Goal: Transaction & Acquisition: Subscribe to service/newsletter

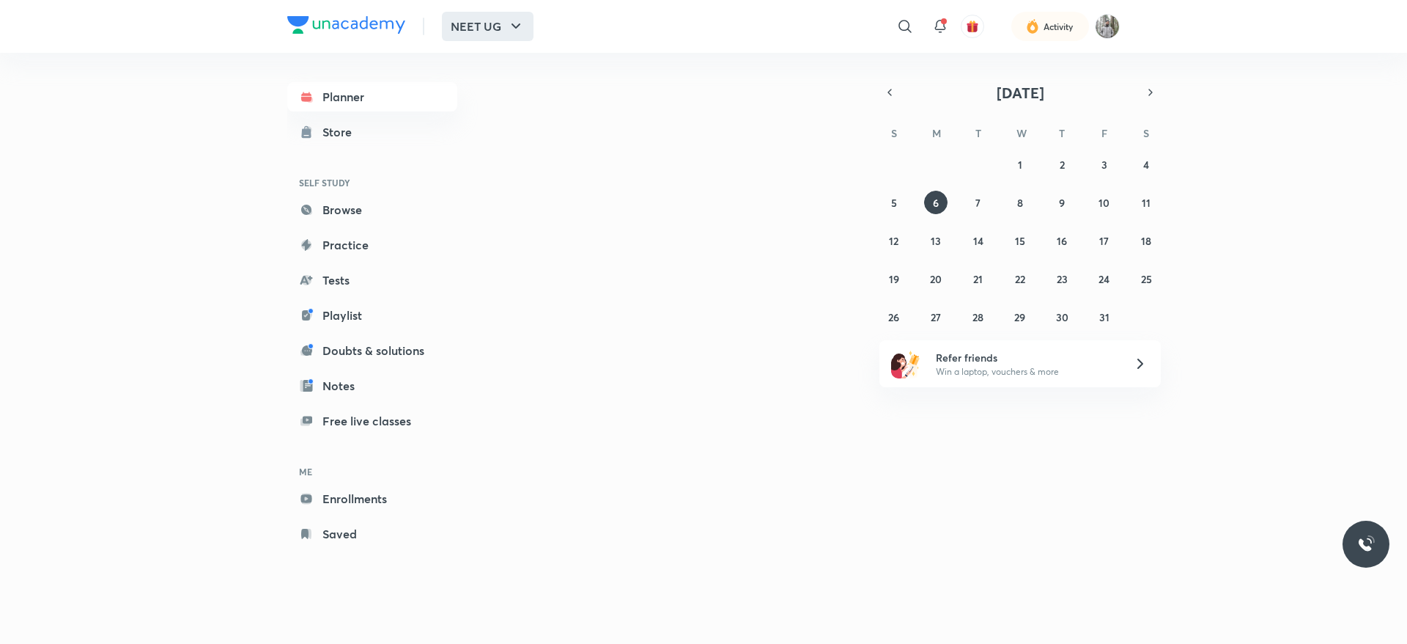
click at [477, 29] on button "NEET UG" at bounding box center [488, 26] width 92 height 29
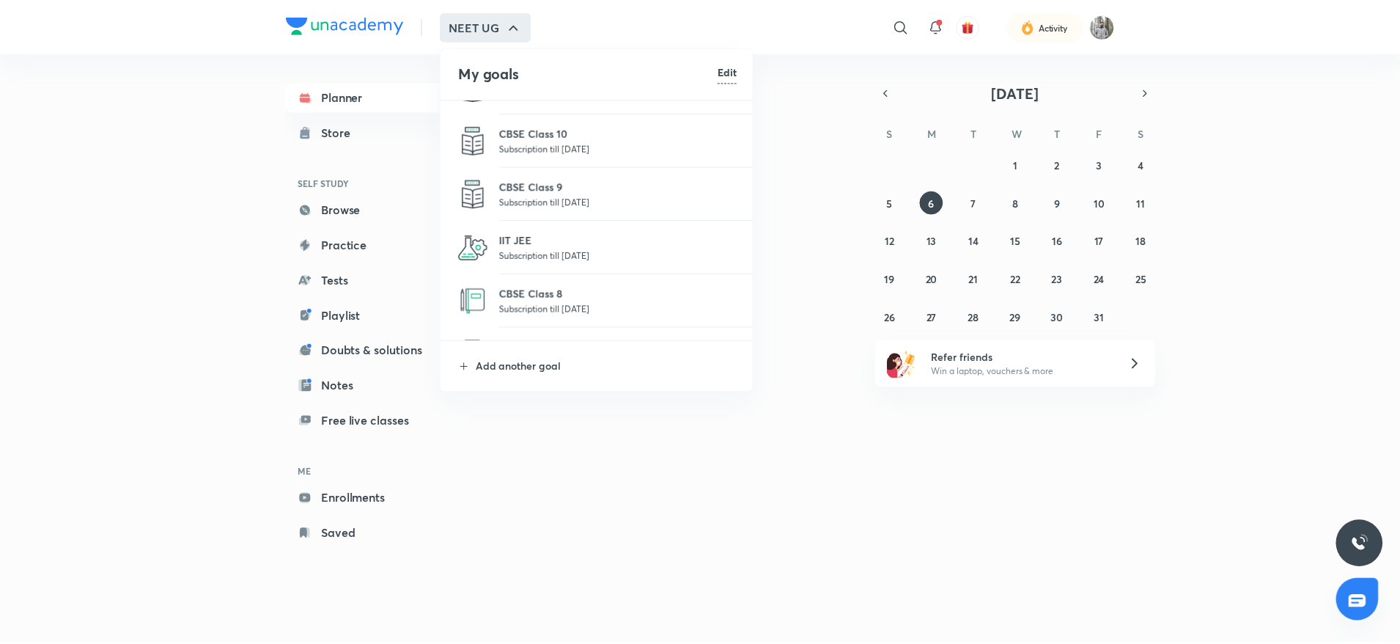
scroll to position [281, 0]
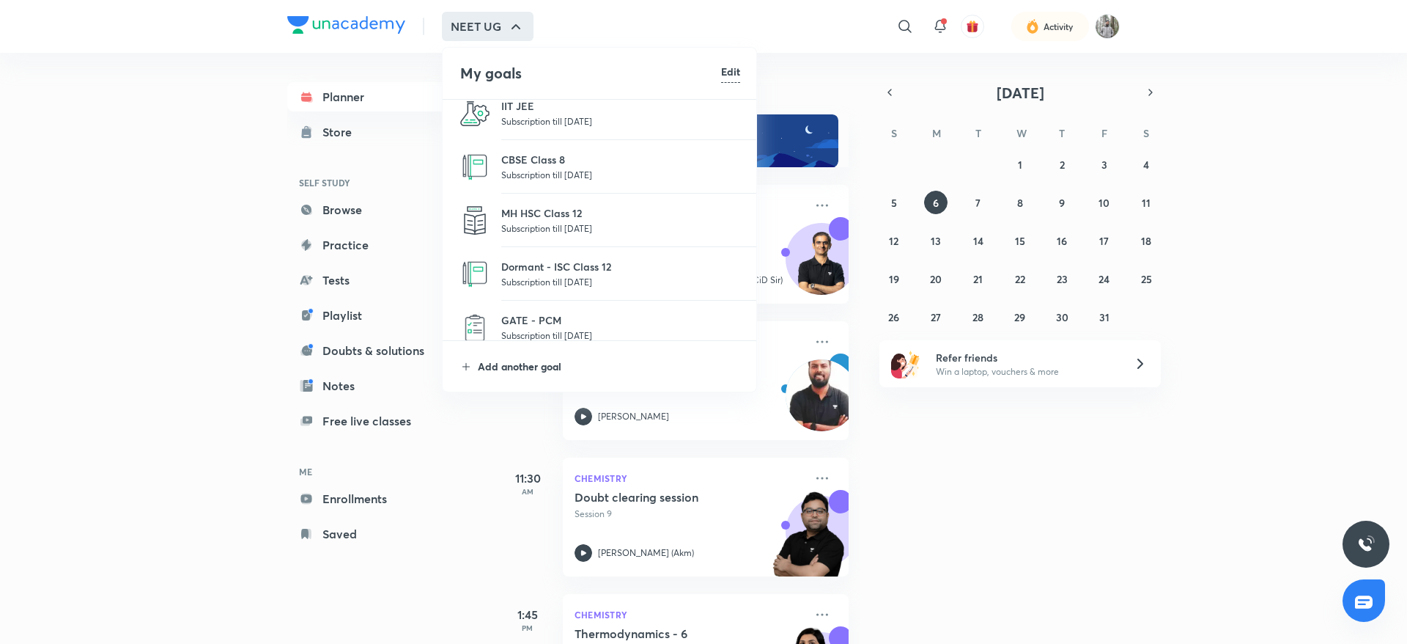
click at [550, 366] on p "Add another goal" at bounding box center [609, 365] width 262 height 15
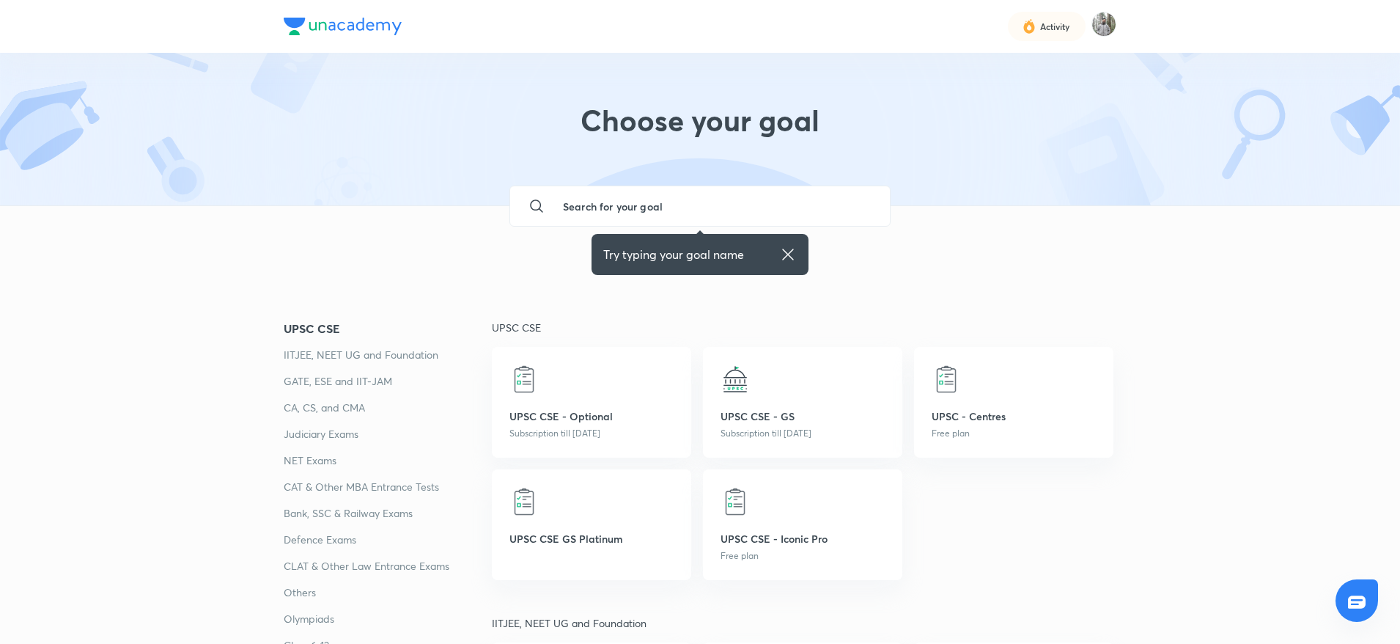
click at [623, 203] on input "text" at bounding box center [714, 206] width 327 height 40
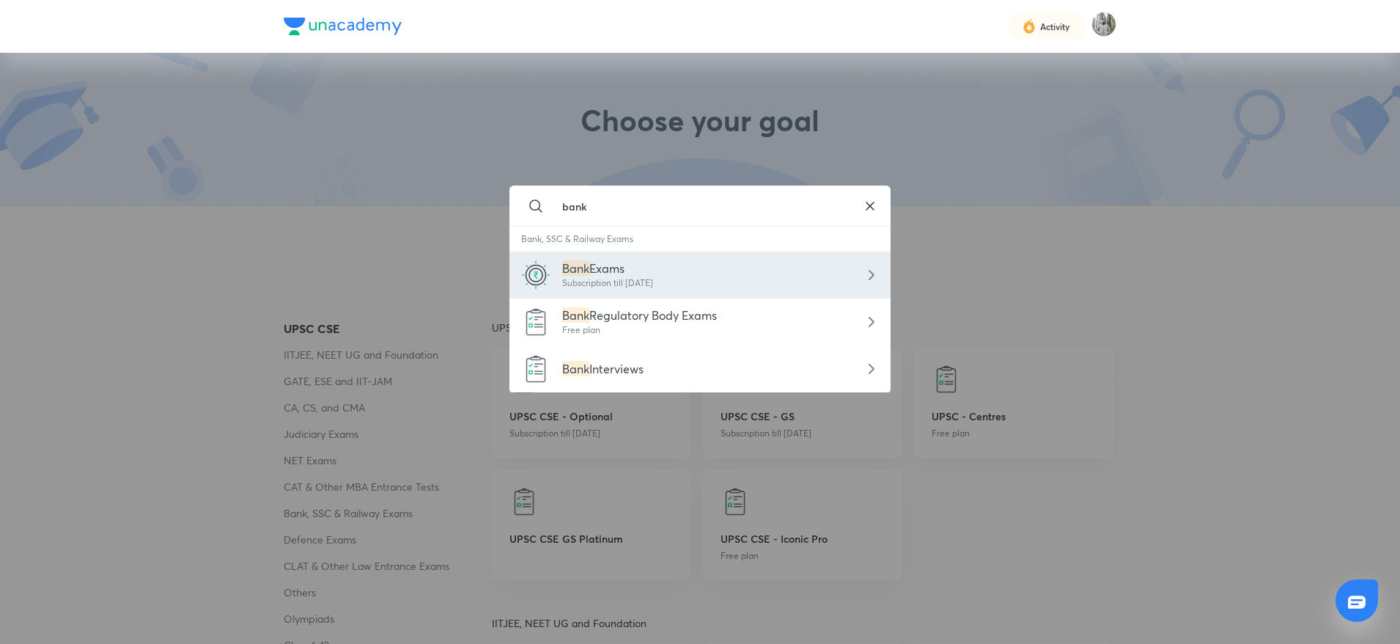
click at [624, 268] on span "Exams" at bounding box center [606, 267] width 35 height 15
type input "Bank Exams"
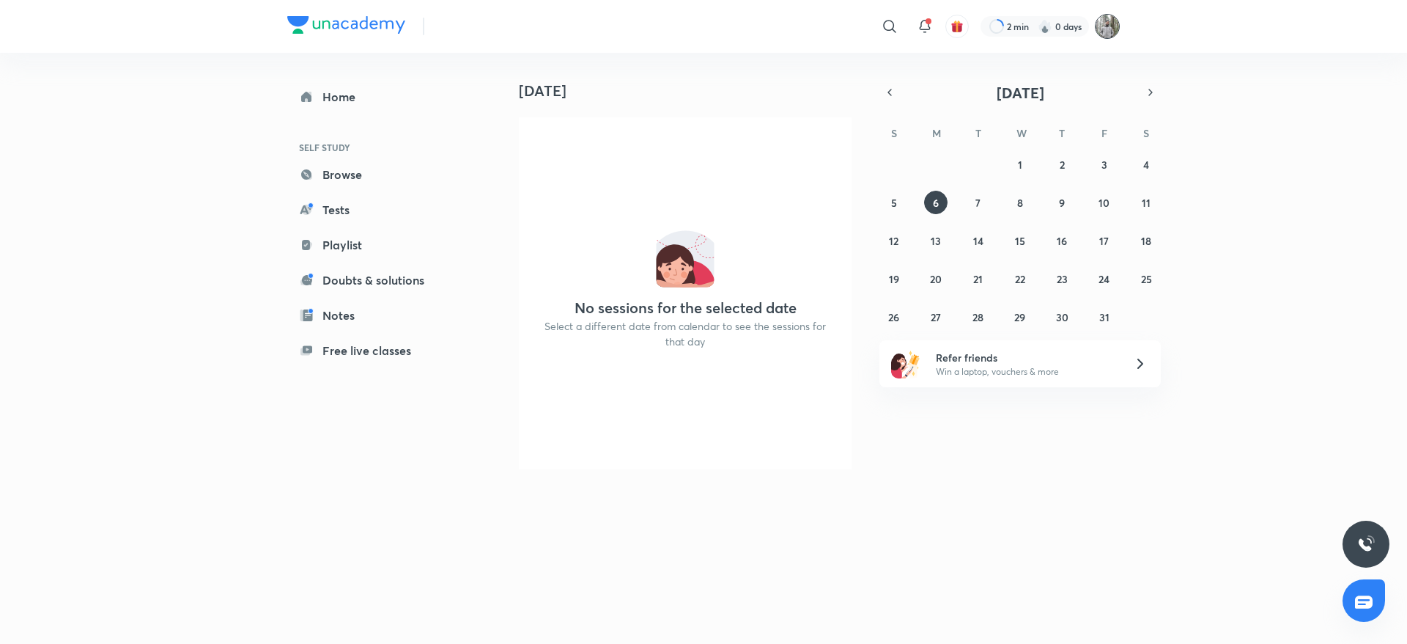
click at [1118, 31] on img at bounding box center [1107, 26] width 25 height 25
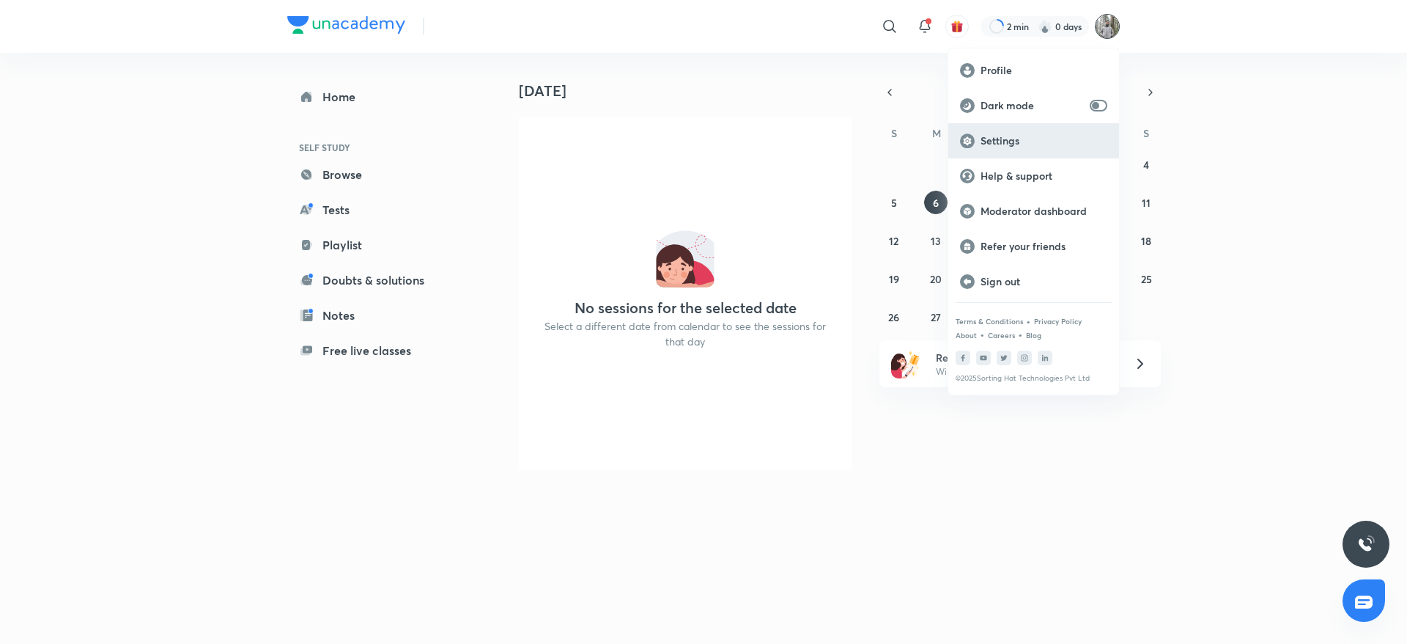
click at [1008, 149] on div "Settings" at bounding box center [1033, 140] width 171 height 35
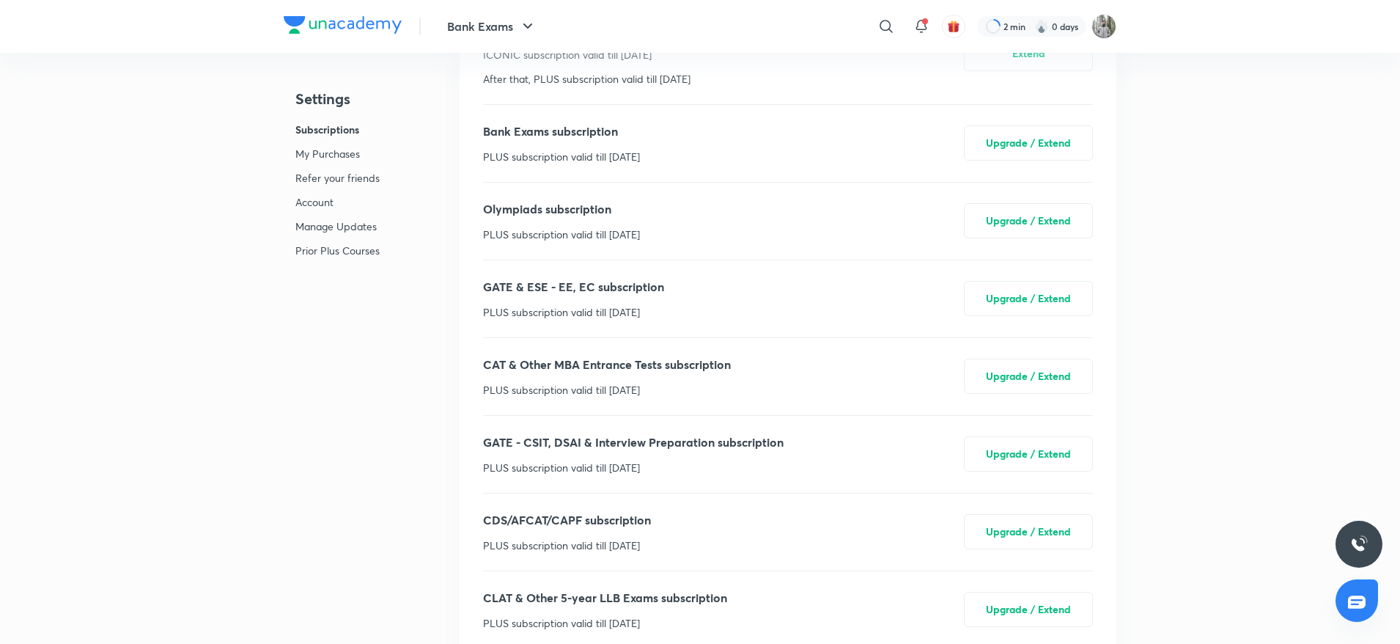
scroll to position [1088, 0]
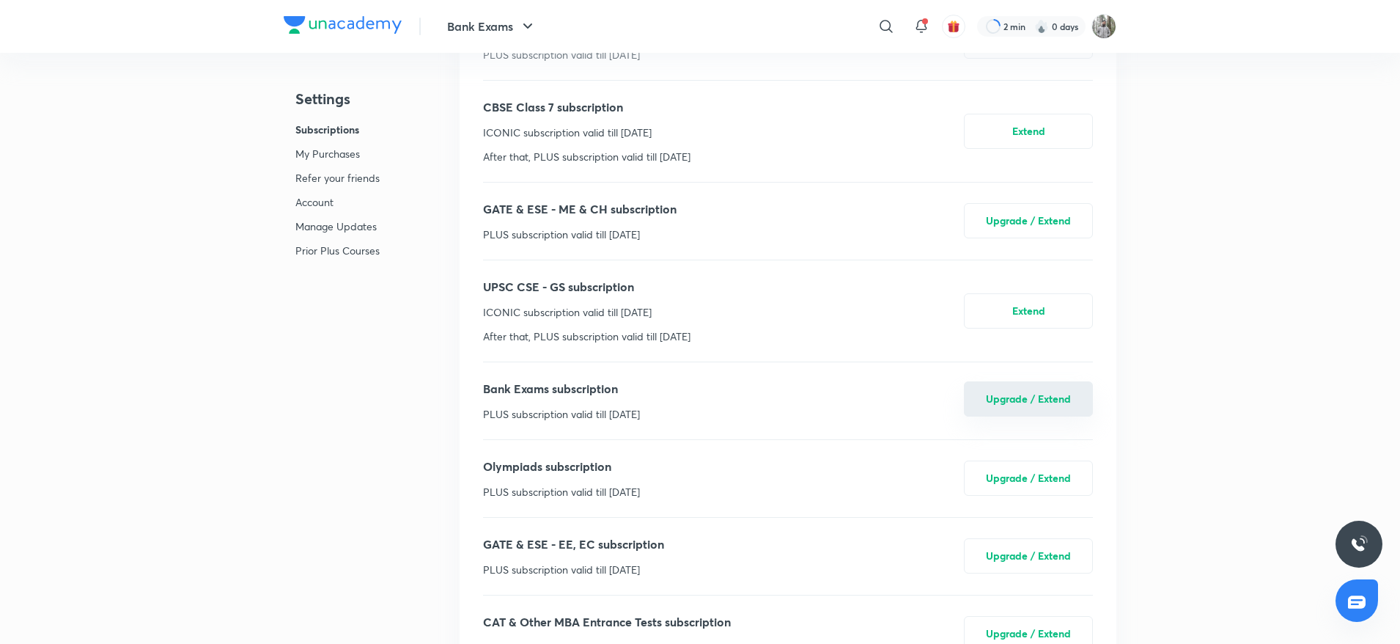
click at [1059, 410] on button "Upgrade / Extend" at bounding box center [1028, 398] width 129 height 35
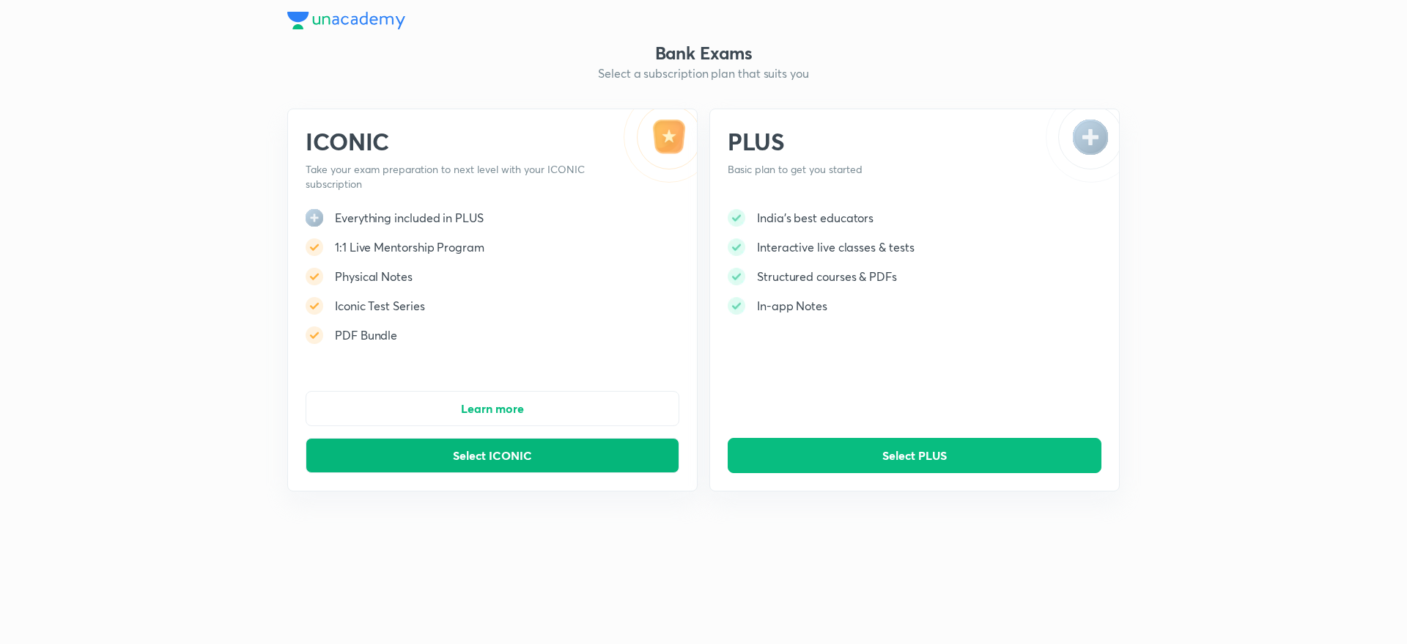
click at [586, 455] on button "Select ICONIC" at bounding box center [493, 455] width 374 height 35
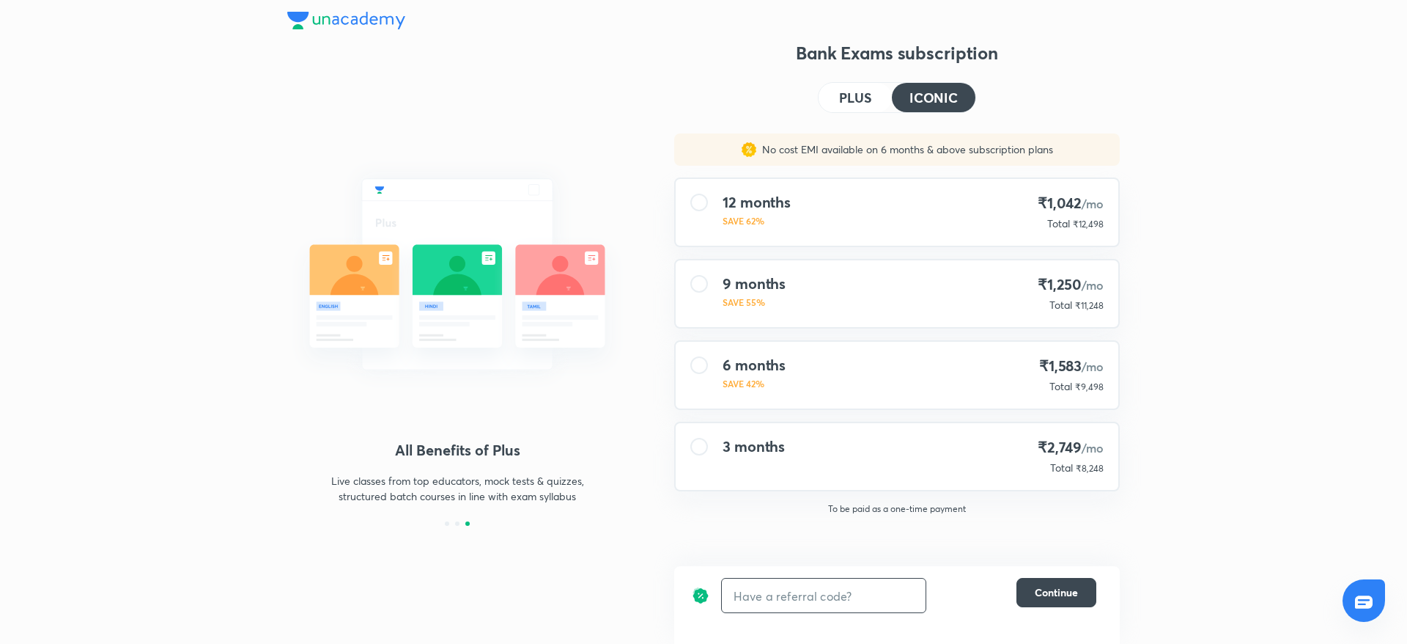
paste input "UNLOCK"
click at [839, 611] on input "text" at bounding box center [824, 595] width 204 height 34
type input "UNLOCK"
click at [899, 594] on h6 "Apply" at bounding box center [899, 595] width 29 height 15
click at [865, 82] on div "PLUS ICONIC" at bounding box center [897, 97] width 158 height 31
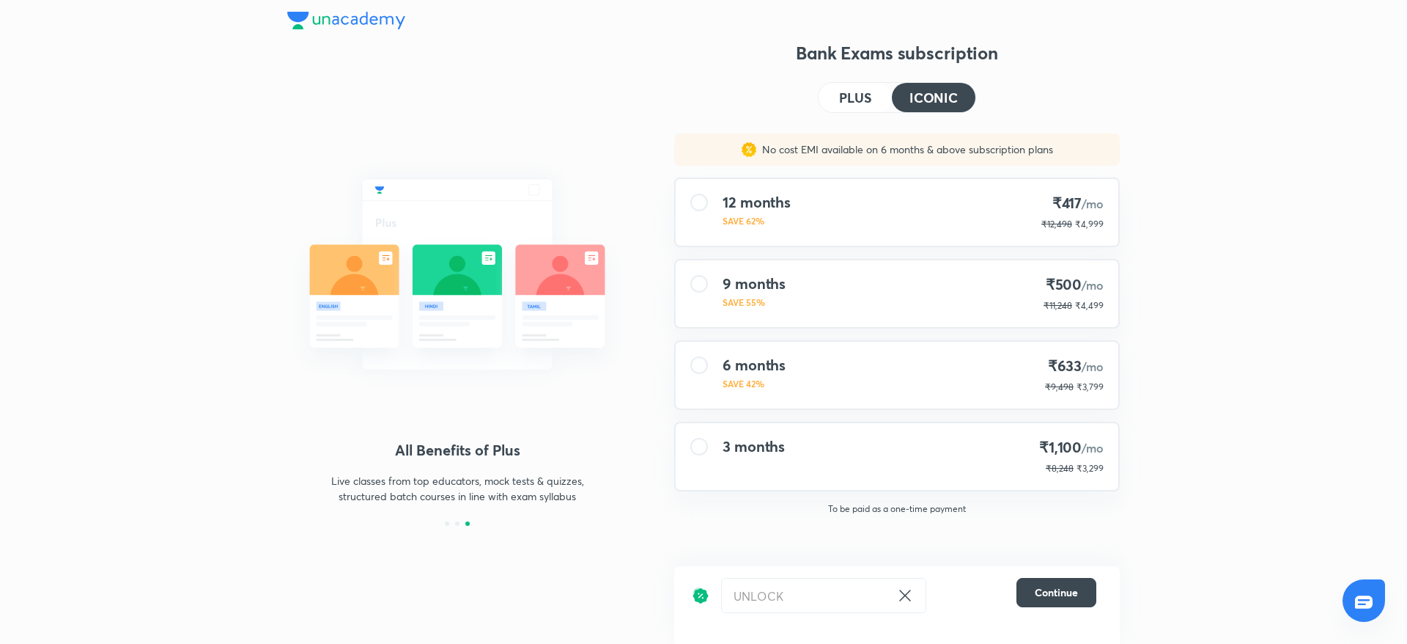
click at [860, 95] on h4 "PLUS" at bounding box center [855, 97] width 32 height 13
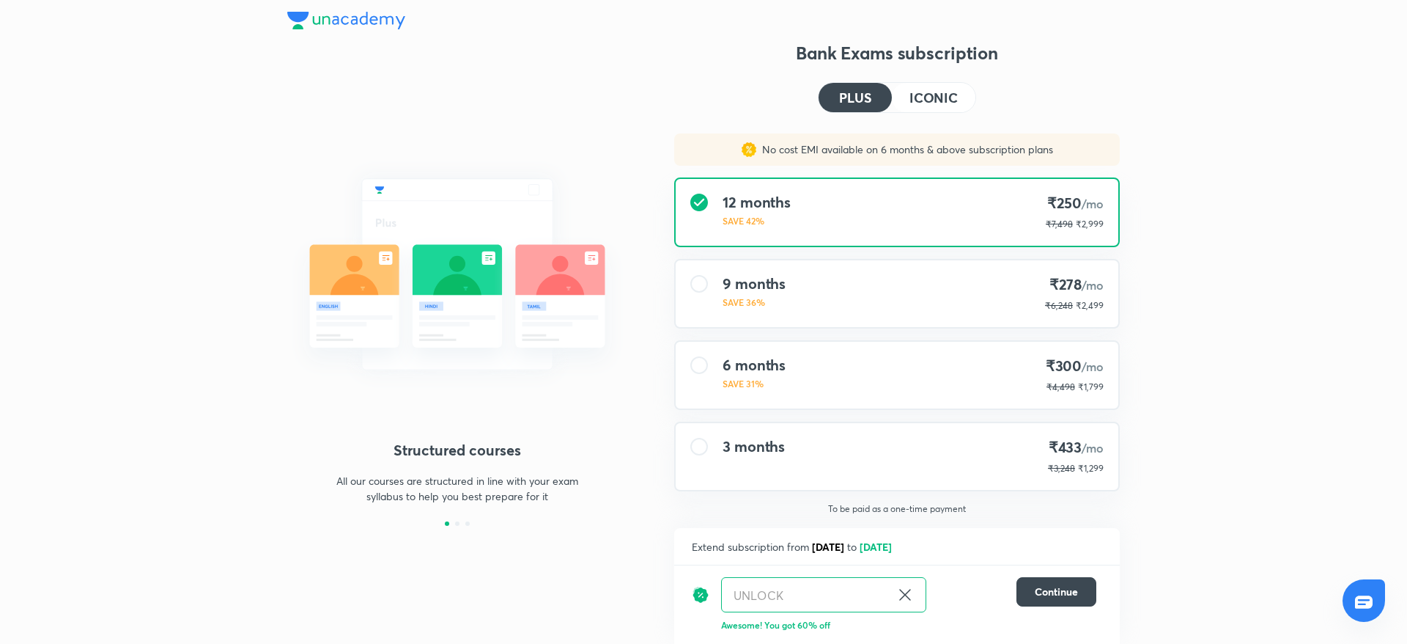
click at [1137, 498] on div "Structured courses All our courses are structured in line with your exam syllab…" at bounding box center [703, 322] width 1407 height 644
click at [99, 399] on div "Structured courses All our courses are structured in line with your exam syllab…" at bounding box center [703, 322] width 1407 height 644
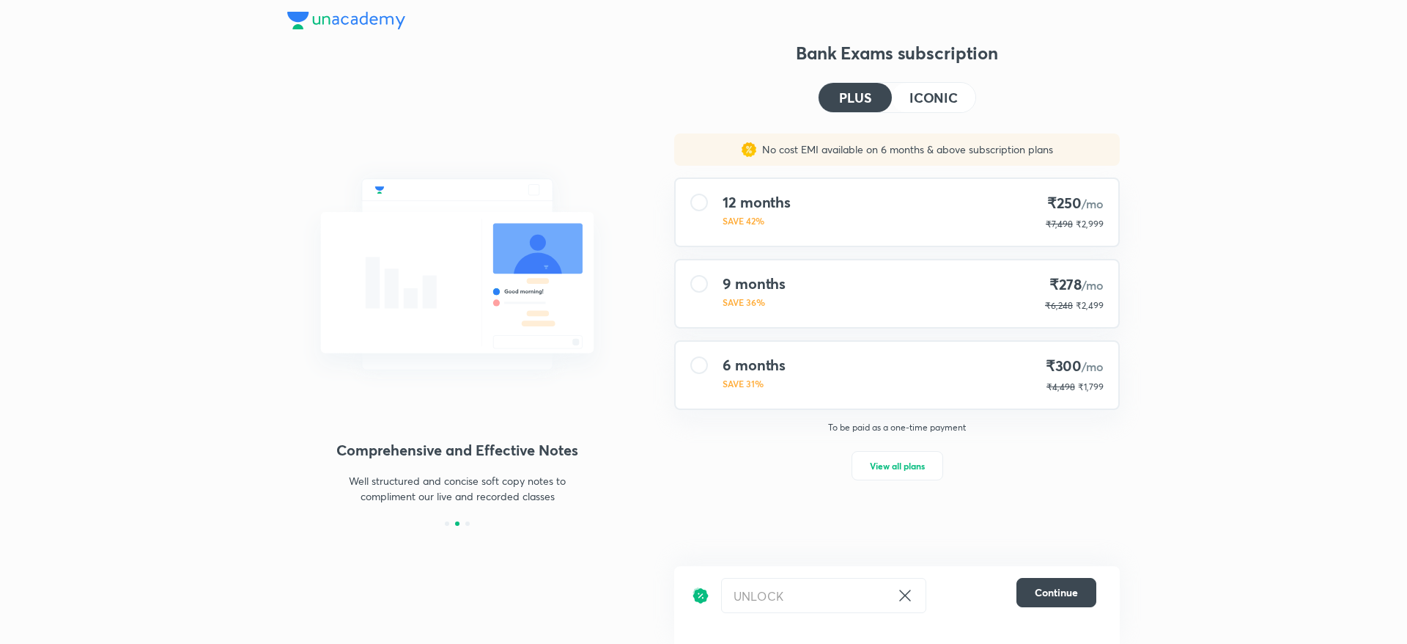
click at [690, 141] on div "No cost EMI available on 6 months & above subscription plans" at bounding box center [897, 149] width 446 height 32
